Goal: Task Accomplishment & Management: Use online tool/utility

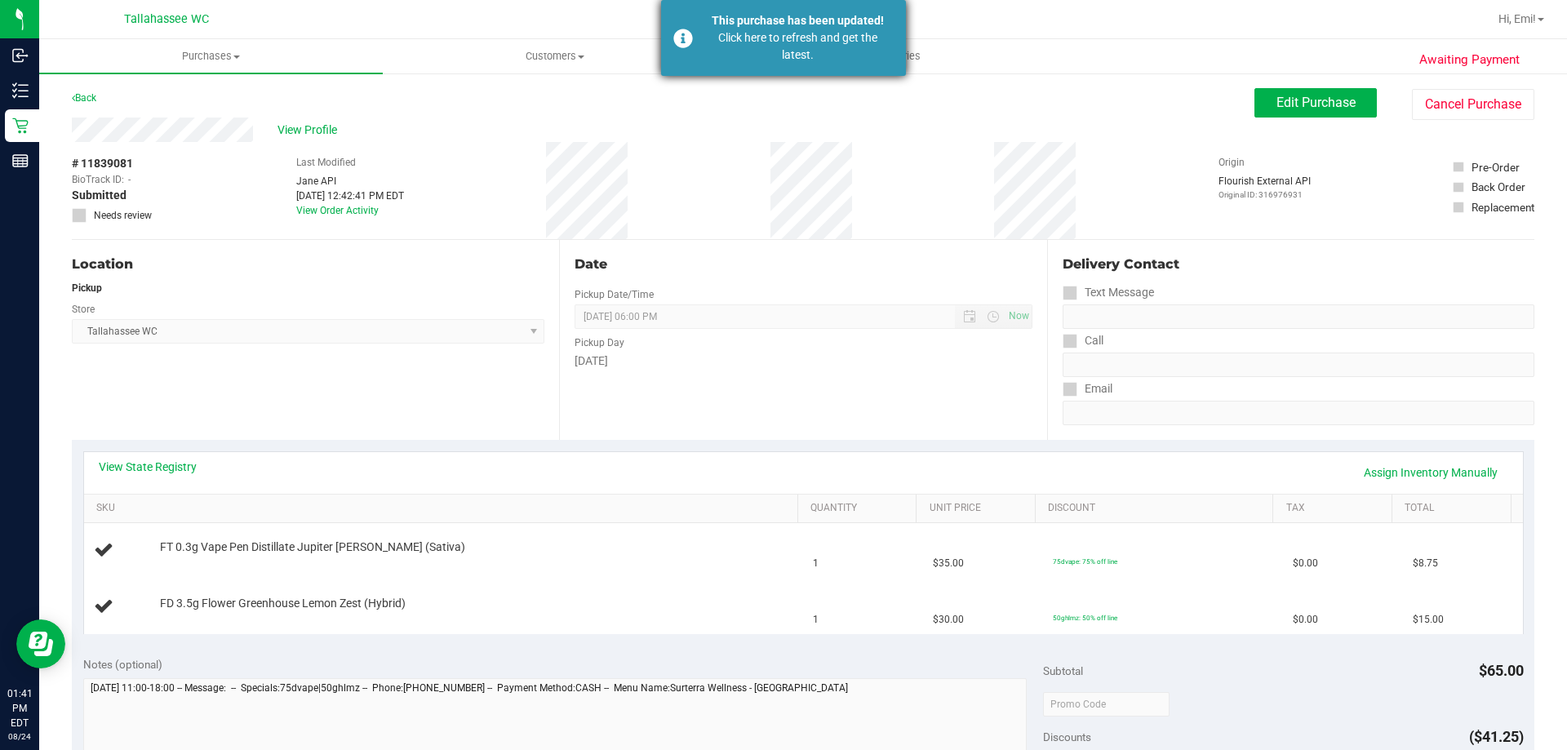
click at [699, 52] on div "This purchase has been updated! Click here to refresh and get the latest." at bounding box center [783, 38] width 245 height 76
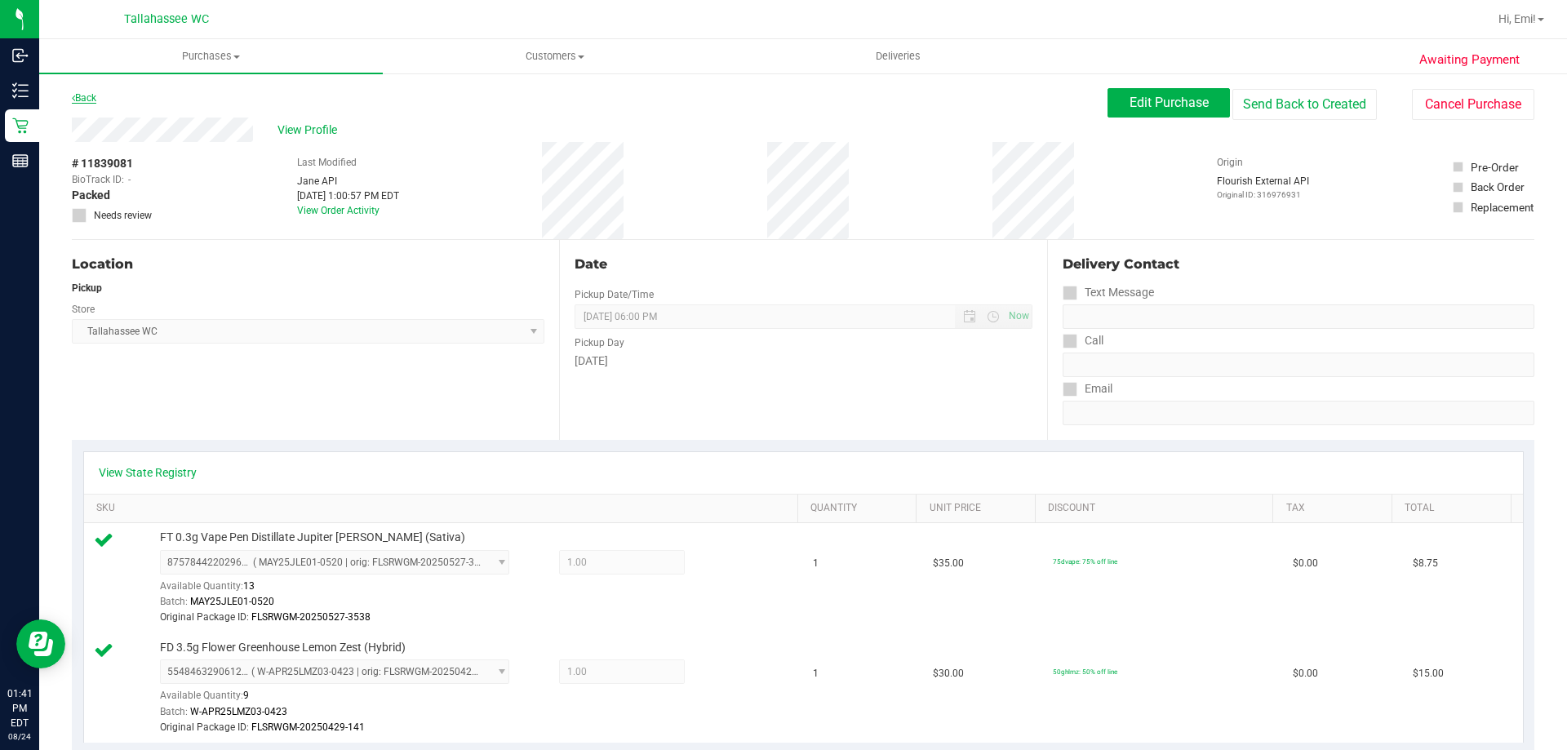
click at [80, 93] on link "Back" at bounding box center [84, 97] width 24 height 11
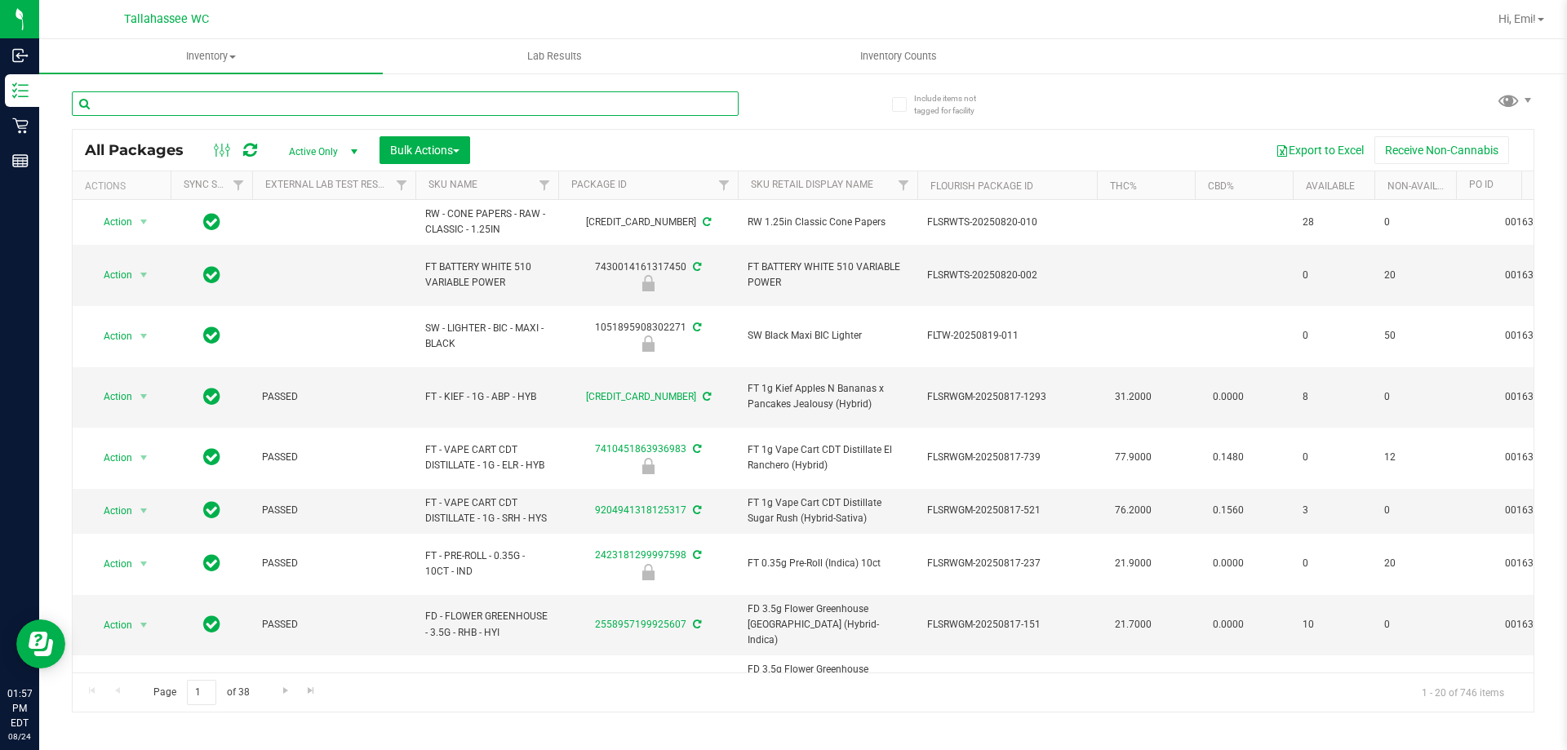
click at [486, 95] on input "text" at bounding box center [405, 103] width 667 height 24
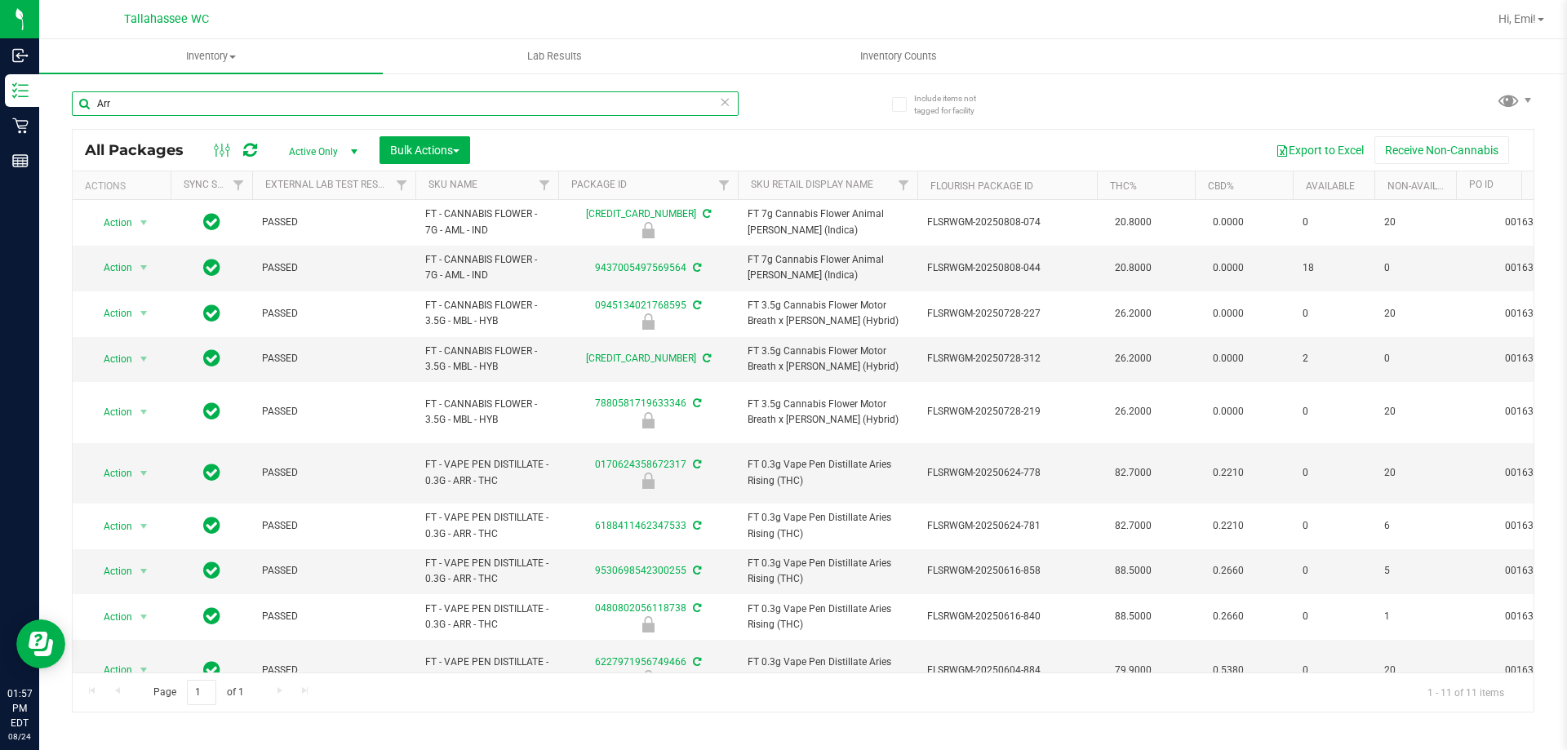
drag, startPoint x: 100, startPoint y: 109, endPoint x: 140, endPoint y: 107, distance: 40.0
click at [140, 107] on input "Arr" at bounding box center [405, 103] width 667 height 24
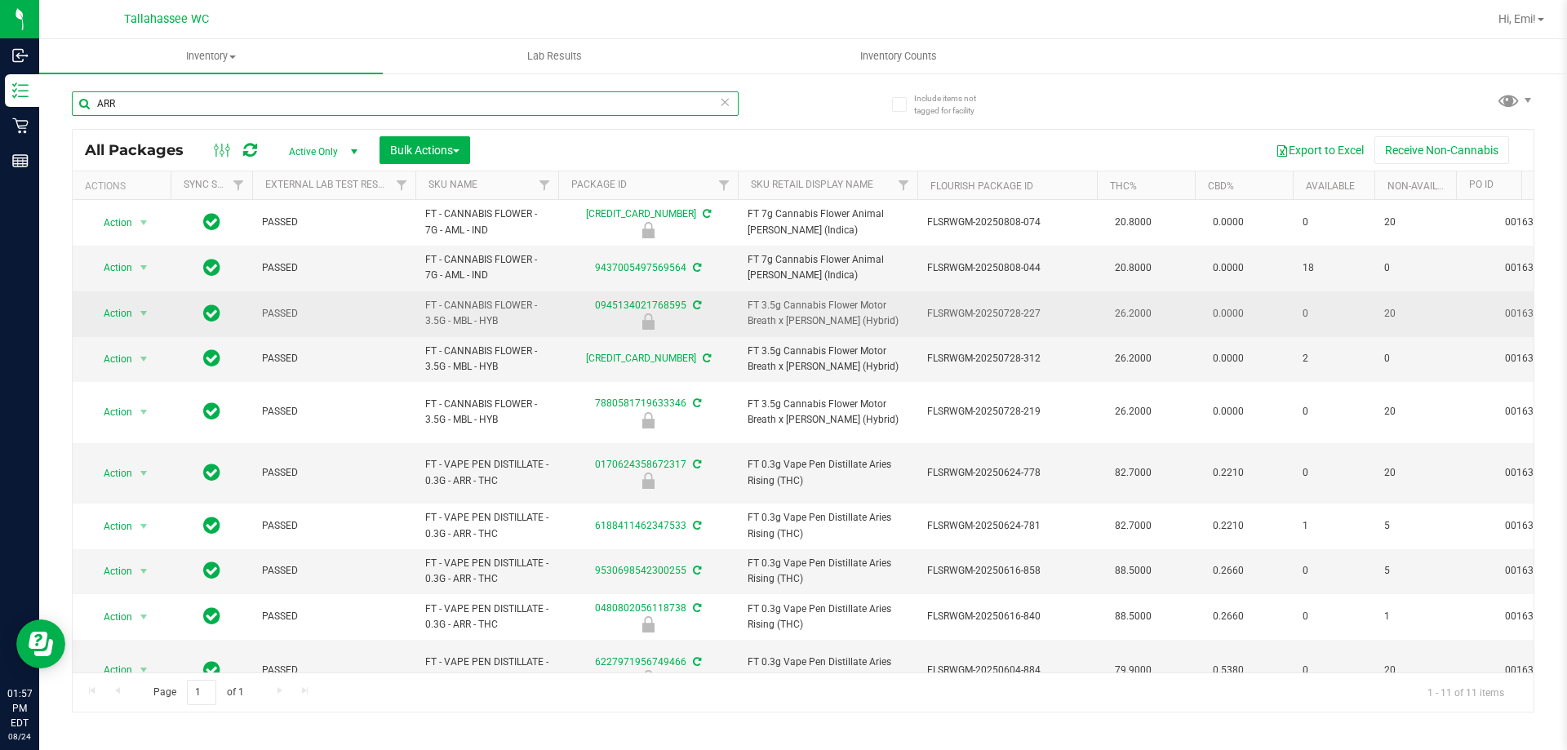
scroll to position [41, 0]
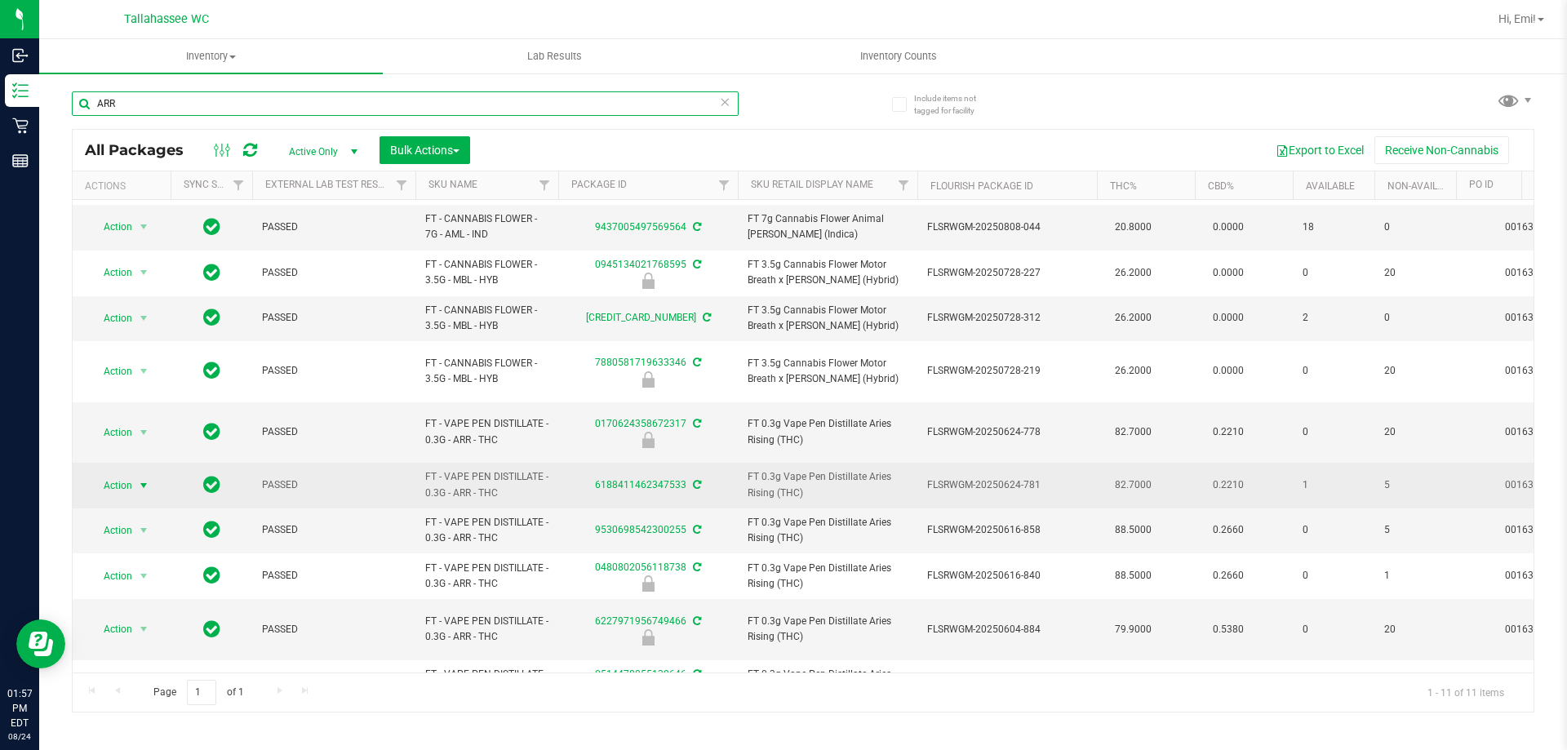
type input "ARR"
click at [140, 479] on span "select" at bounding box center [143, 485] width 13 height 13
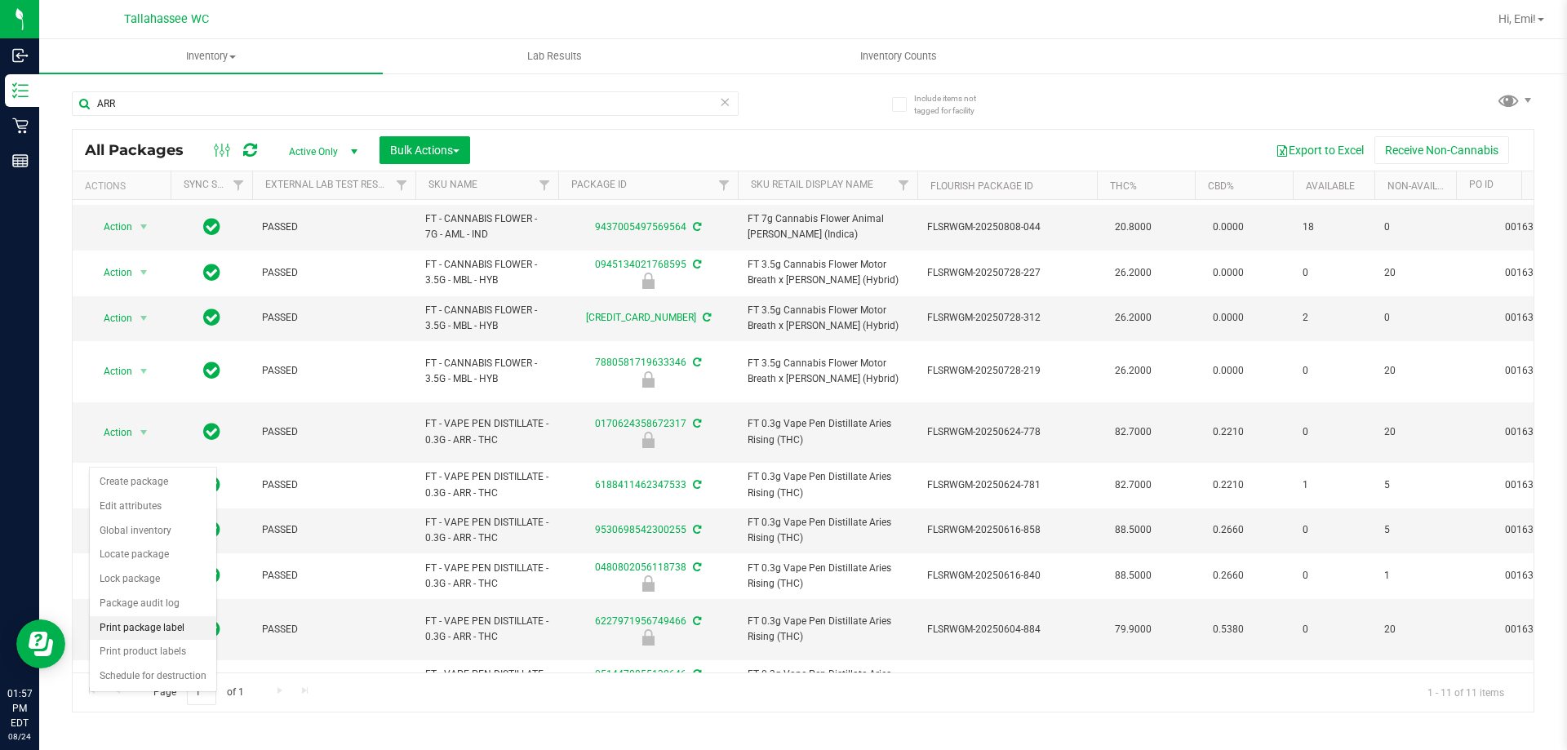
click at [183, 631] on li "Print package label" at bounding box center [153, 628] width 126 height 24
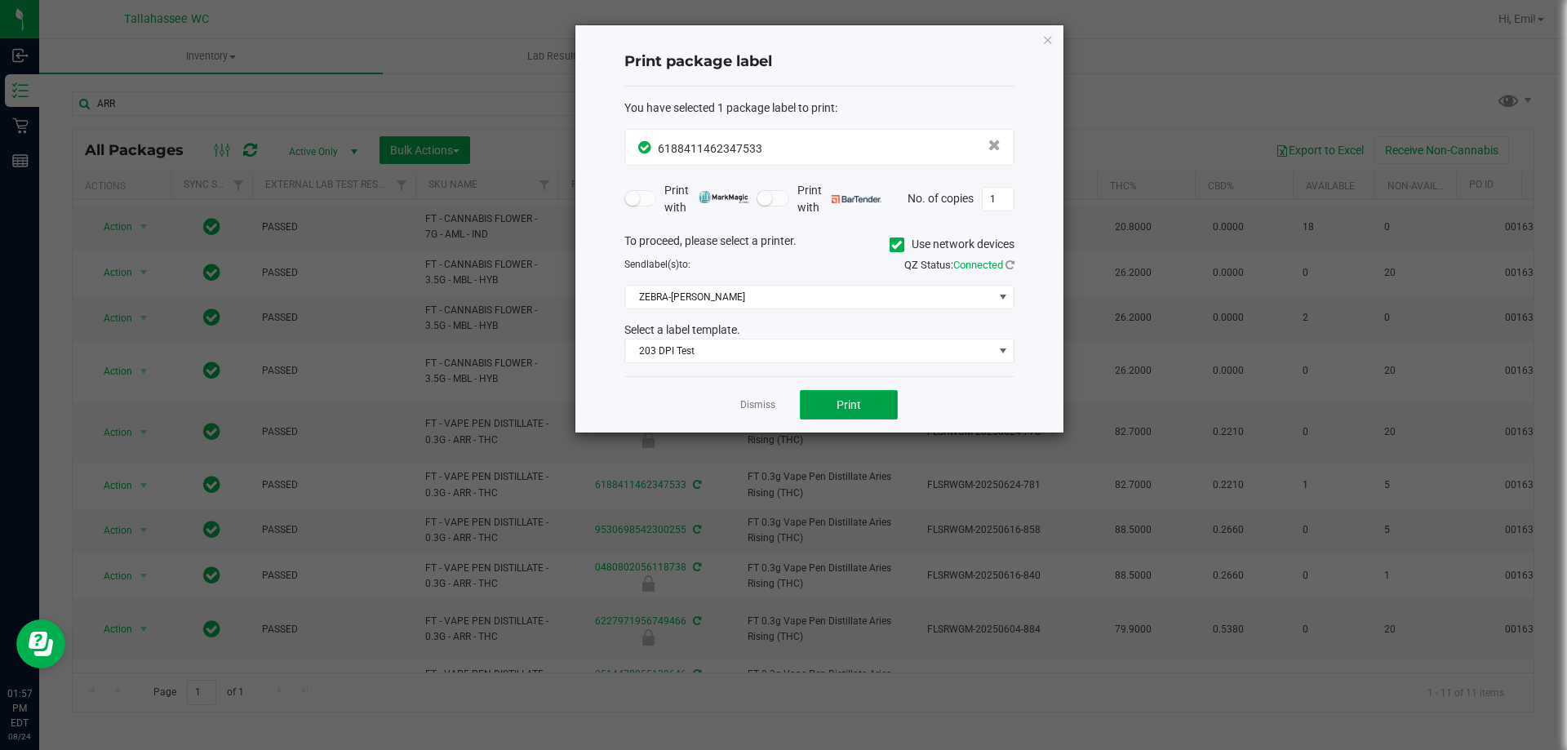
click at [859, 401] on span "Print" at bounding box center [848, 404] width 24 height 13
click at [1046, 39] on icon "button" at bounding box center [1047, 39] width 11 height 20
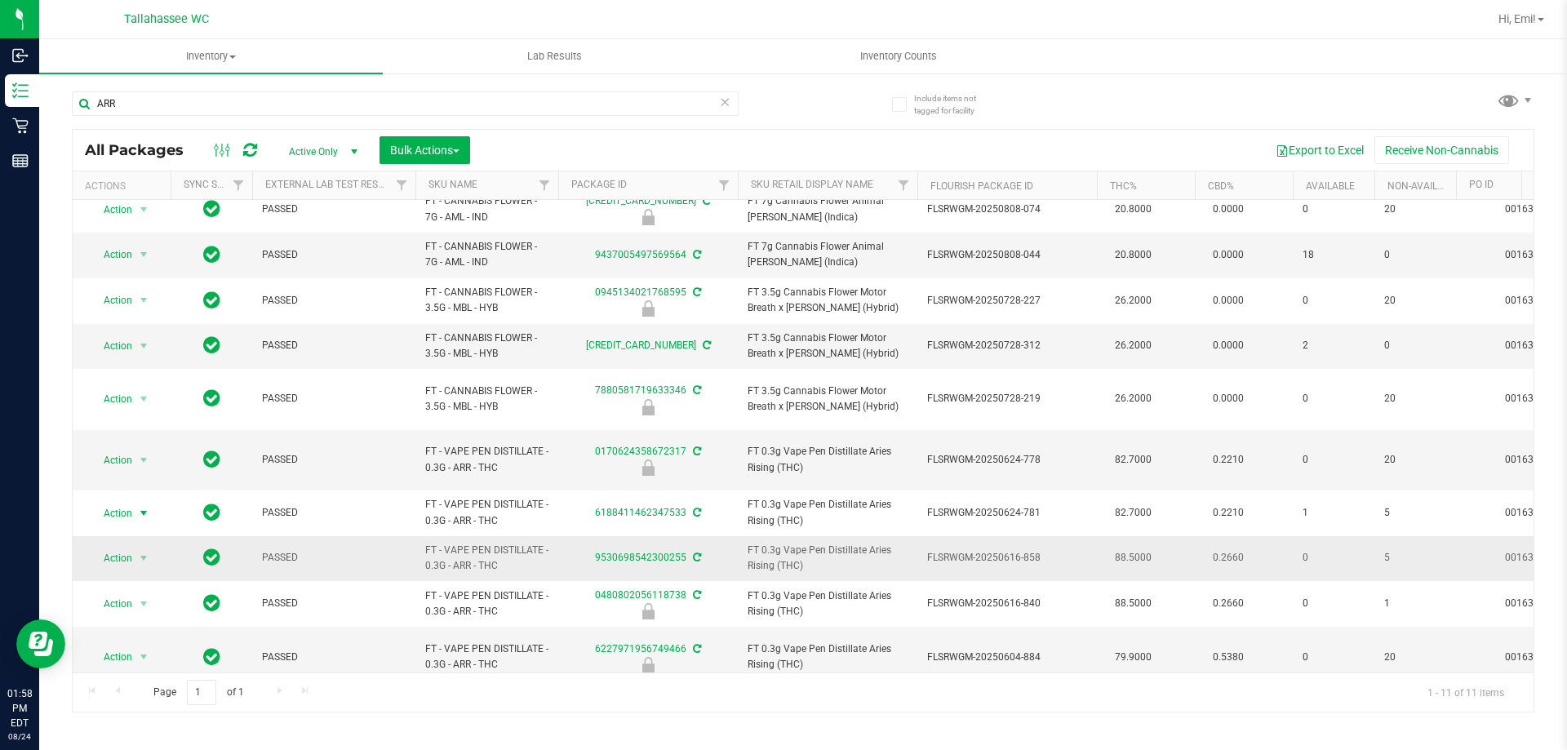
scroll to position [0, 0]
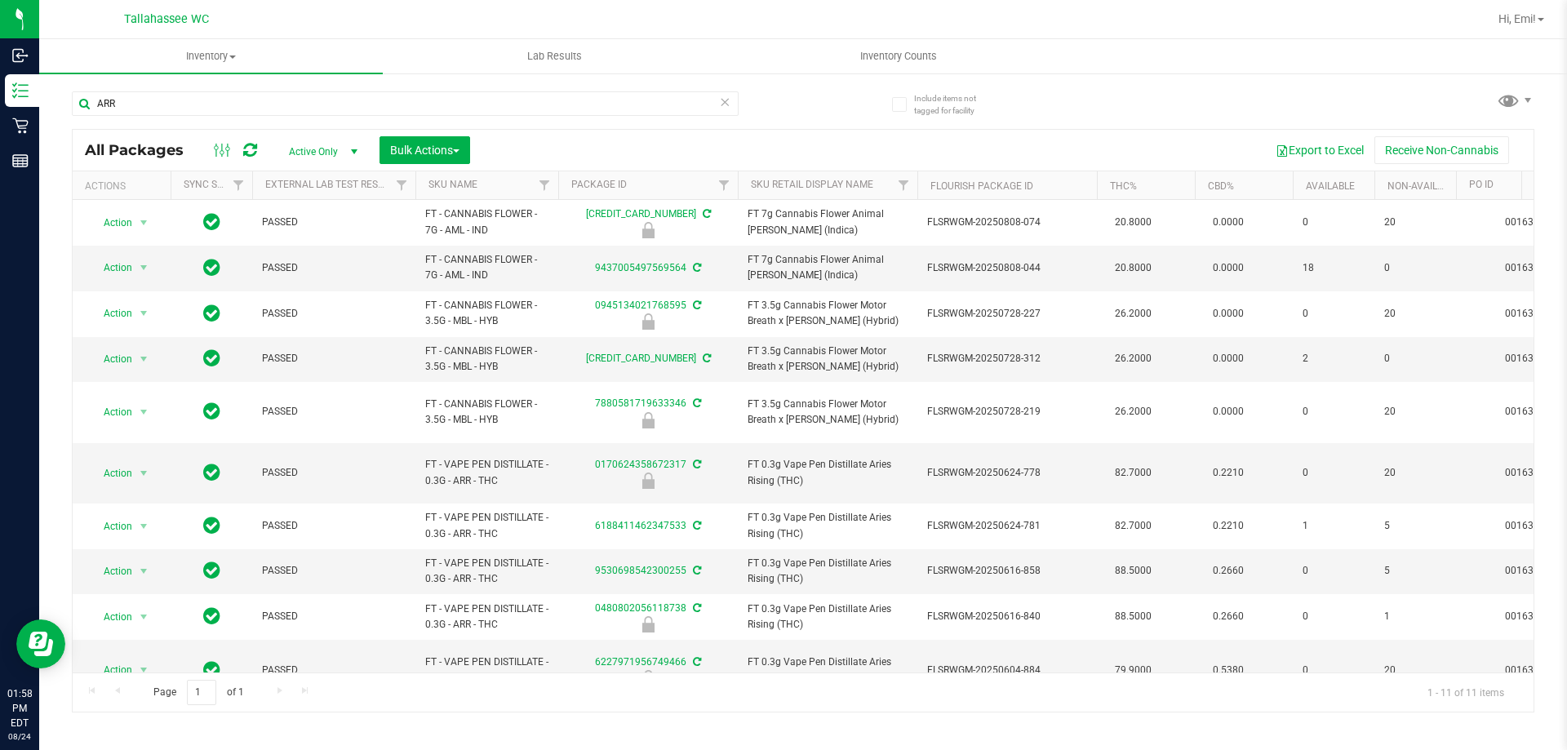
click at [721, 104] on icon at bounding box center [724, 101] width 11 height 20
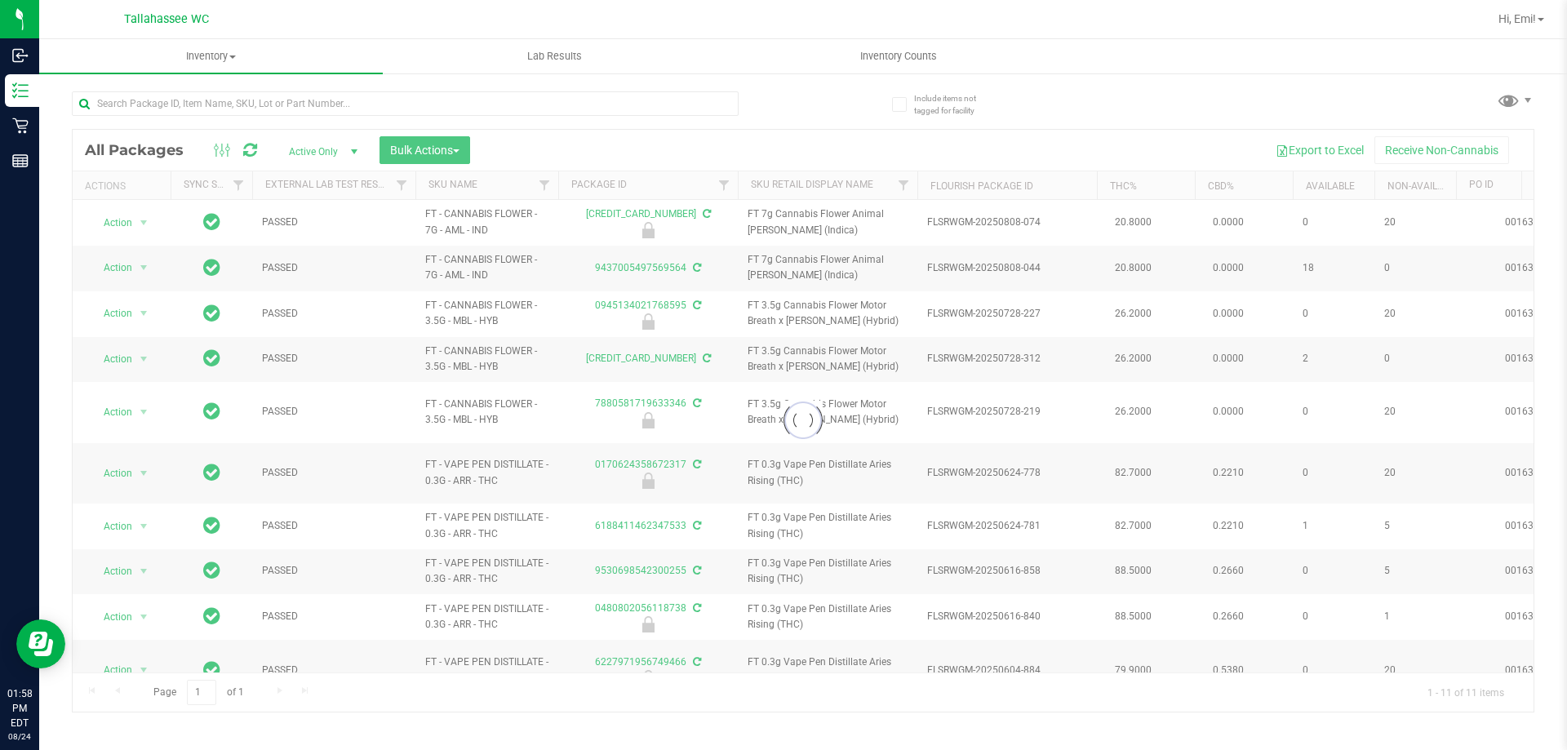
click at [790, 119] on div at bounding box center [437, 103] width 731 height 52
